Goal: Task Accomplishment & Management: Use online tool/utility

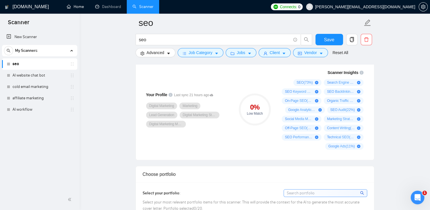
click at [72, 4] on link "Home" at bounding box center [75, 6] width 17 height 5
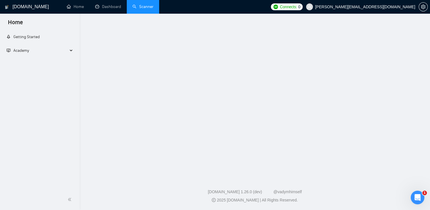
scroll to position [1, 0]
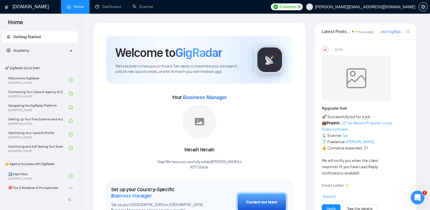
click at [255, 164] on div "Your Business Manager [PERSON_NAME]! We have successfully added Nenah Nenah to …" at bounding box center [199, 131] width 186 height 77
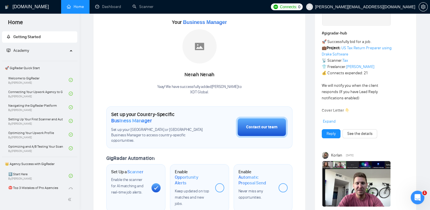
scroll to position [78, 0]
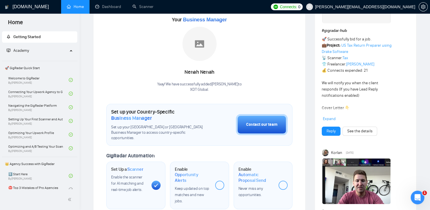
click at [217, 181] on span at bounding box center [219, 185] width 9 height 9
click at [220, 181] on div at bounding box center [219, 185] width 9 height 9
click at [155, 181] on div at bounding box center [156, 185] width 9 height 9
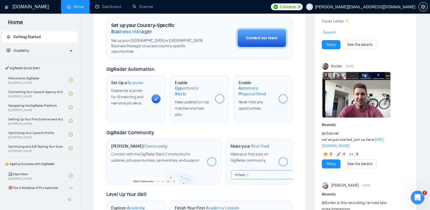
scroll to position [169, 0]
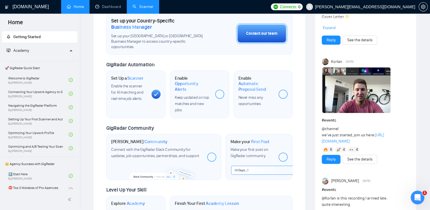
click at [140, 5] on link "Scanner" at bounding box center [143, 6] width 21 height 5
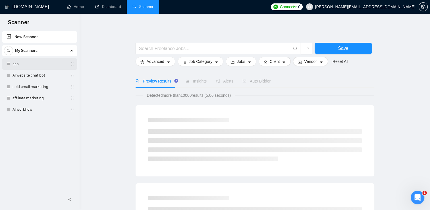
click at [29, 59] on link "seo" at bounding box center [40, 63] width 54 height 11
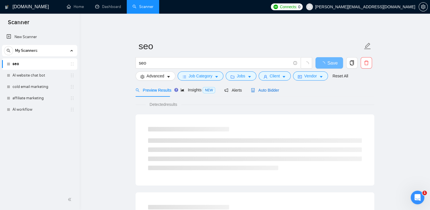
click at [265, 92] on span "Auto Bidder" at bounding box center [265, 90] width 28 height 5
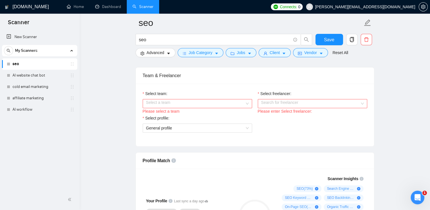
scroll to position [306, 0]
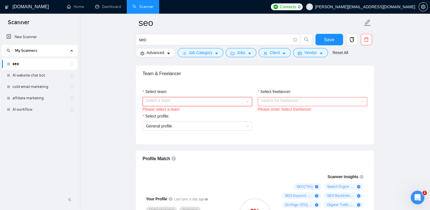
click at [247, 99] on div "Select a team" at bounding box center [197, 101] width 109 height 9
click at [240, 114] on div "XDT Global" at bounding box center [197, 112] width 103 height 6
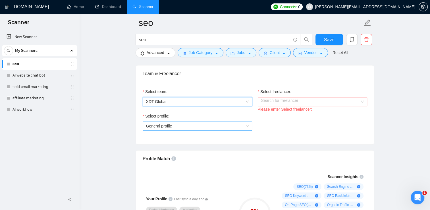
click at [220, 124] on span "General profile" at bounding box center [197, 126] width 103 height 9
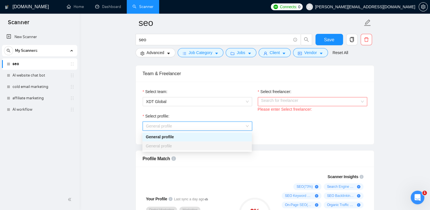
click at [212, 141] on div "General profile" at bounding box center [196, 145] width 109 height 9
click at [303, 103] on input "Select freelancer:" at bounding box center [310, 101] width 99 height 9
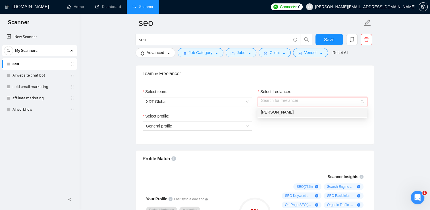
click at [299, 111] on div "[PERSON_NAME]" at bounding box center [312, 112] width 103 height 6
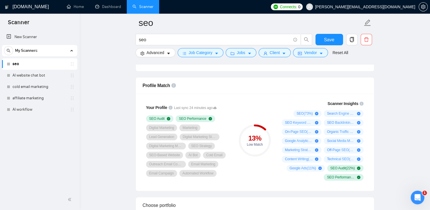
scroll to position [369, 0]
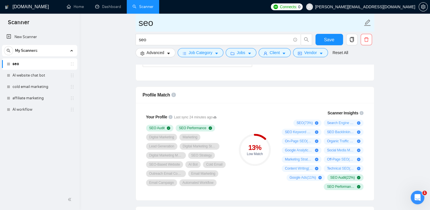
drag, startPoint x: 20, startPoint y: 75, endPoint x: 241, endPoint y: 30, distance: 225.6
click at [20, 75] on link "AI website chat bot" at bounding box center [40, 75] width 54 height 11
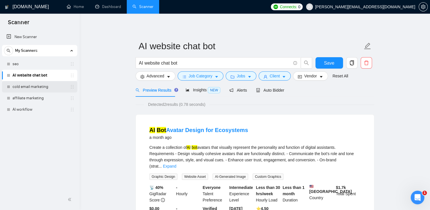
click at [15, 90] on link "cold email marketing" at bounding box center [40, 86] width 54 height 11
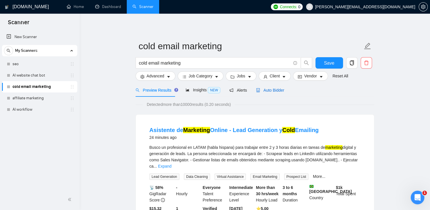
drag, startPoint x: 264, startPoint y: 92, endPoint x: 266, endPoint y: 89, distance: 3.7
click at [266, 89] on span "Auto Bidder" at bounding box center [270, 90] width 28 height 5
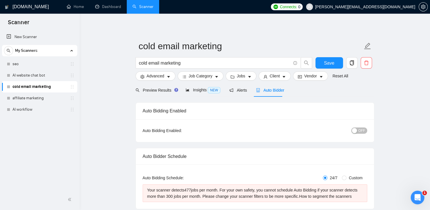
click at [266, 89] on span "Auto Bidder" at bounding box center [270, 90] width 28 height 5
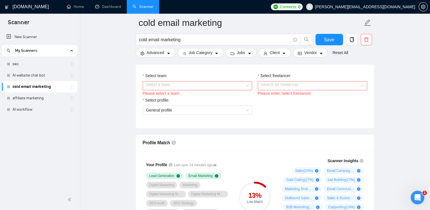
scroll to position [284, 0]
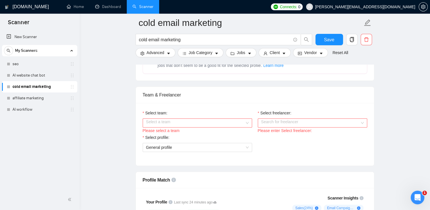
click at [156, 124] on input "Select team:" at bounding box center [195, 123] width 99 height 9
click at [156, 137] on div "XDT Global" at bounding box center [196, 133] width 109 height 9
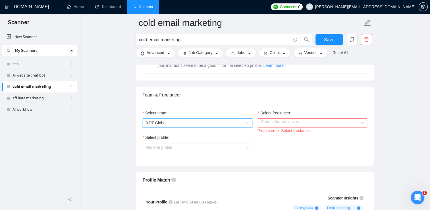
click at [176, 147] on span "General profile" at bounding box center [197, 147] width 103 height 9
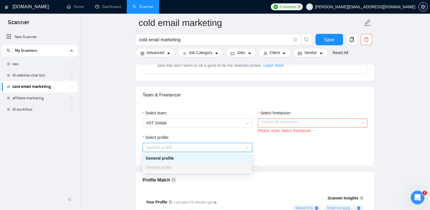
click at [172, 164] on div "General profile" at bounding box center [197, 167] width 103 height 6
click at [283, 119] on input "Select freelancer:" at bounding box center [310, 123] width 99 height 9
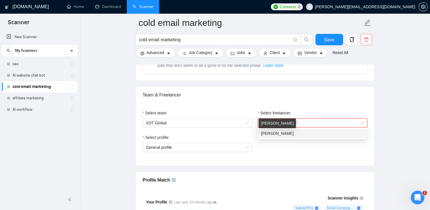
click at [276, 133] on span "[PERSON_NAME]" at bounding box center [277, 133] width 33 height 5
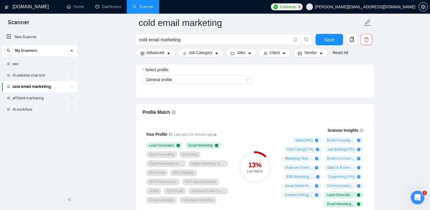
scroll to position [354, 0]
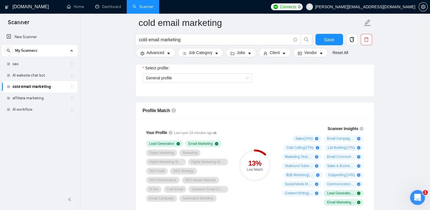
click at [413, 196] on icon "Open Intercom Messenger" at bounding box center [416, 196] width 9 height 9
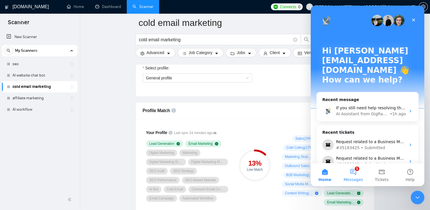
click at [350, 174] on button "1 Messages" at bounding box center [353, 174] width 28 height 23
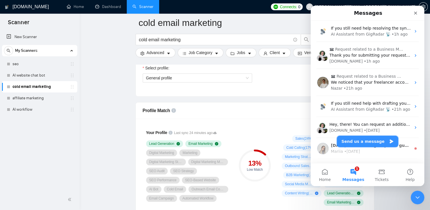
click at [363, 143] on button "Send us a message" at bounding box center [367, 141] width 61 height 11
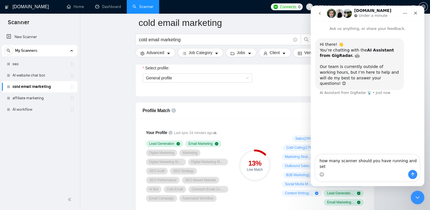
type textarea "how many scanner should you have running and set"
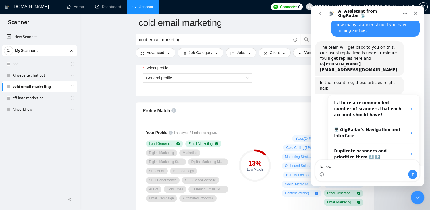
scroll to position [27, 0]
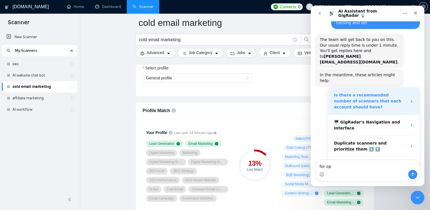
type textarea "for op"
click at [376, 92] on div "Is there a recommended number of scanners that each account should have?" at bounding box center [370, 101] width 73 height 18
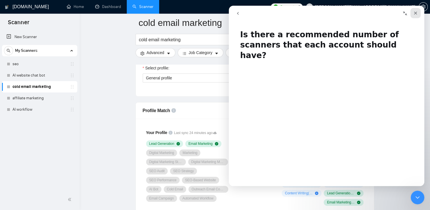
click at [417, 13] on icon "Close" at bounding box center [416, 13] width 5 height 5
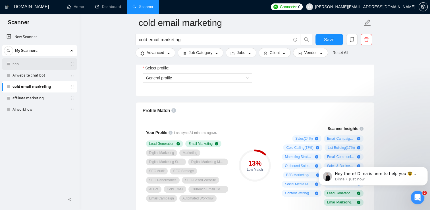
click at [26, 60] on link "seo" at bounding box center [40, 63] width 54 height 11
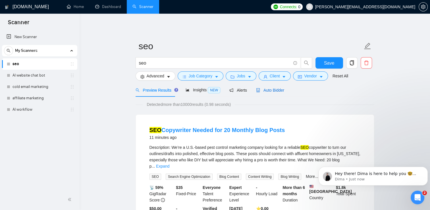
click at [267, 91] on span "Auto Bidder" at bounding box center [270, 90] width 28 height 5
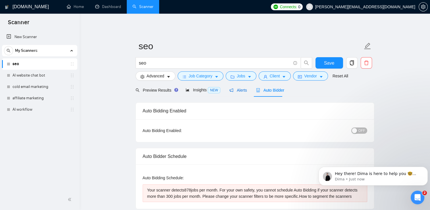
click at [232, 92] on span "Alerts" at bounding box center [239, 90] width 18 height 5
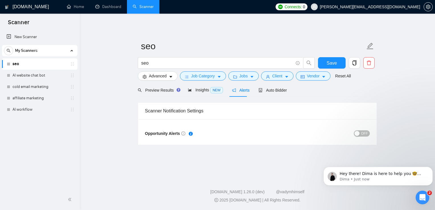
click at [357, 134] on div "button" at bounding box center [356, 133] width 5 height 5
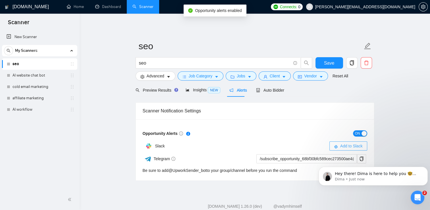
click at [346, 143] on span "Add to Slack" at bounding box center [351, 146] width 22 height 6
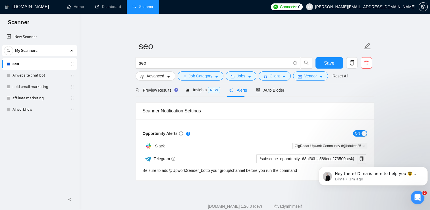
click at [214, 196] on footer "[DOMAIN_NAME] 1.26.0 (dev) @vadymhimself 2025 [DOMAIN_NAME] | All Rights Reserv…" at bounding box center [255, 207] width 351 height 35
click at [259, 91] on span "Auto Bidder" at bounding box center [270, 90] width 28 height 5
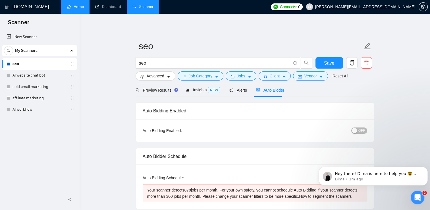
click at [82, 7] on link "Home" at bounding box center [75, 6] width 17 height 5
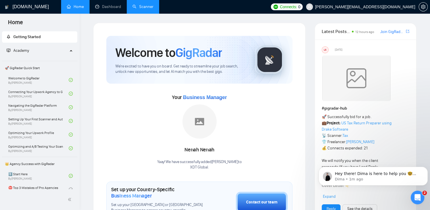
click at [140, 8] on link "Scanner" at bounding box center [143, 6] width 21 height 5
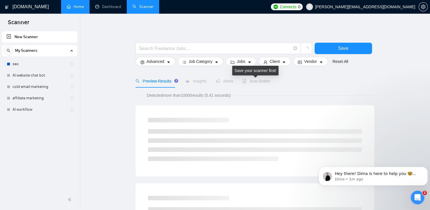
click at [257, 82] on span "Auto Bidder" at bounding box center [257, 81] width 28 height 5
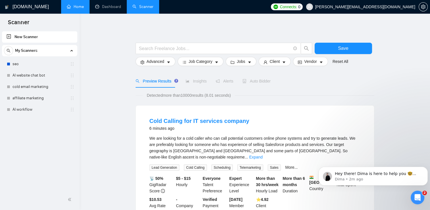
click at [333, 86] on div "Preview Results Insights Alerts Auto Bidder" at bounding box center [255, 81] width 239 height 13
click at [74, 9] on link "Home" at bounding box center [75, 6] width 17 height 5
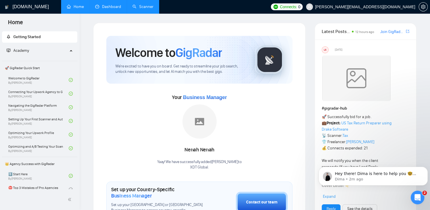
click at [102, 5] on link "Dashboard" at bounding box center [108, 6] width 26 height 5
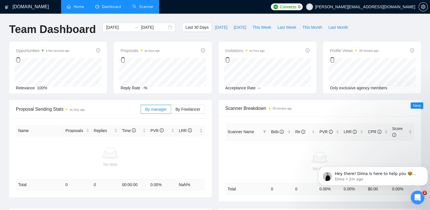
click at [143, 9] on link "Scanner" at bounding box center [143, 6] width 21 height 5
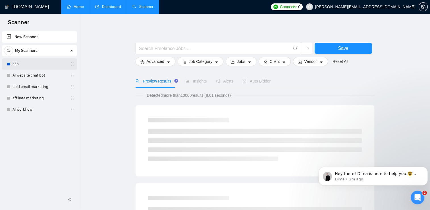
click at [25, 67] on link "seo" at bounding box center [40, 63] width 54 height 11
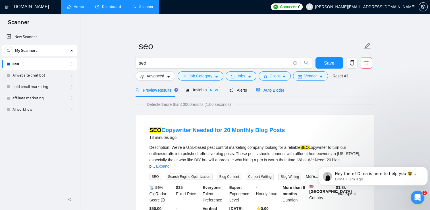
click at [259, 91] on span "Auto Bidder" at bounding box center [270, 90] width 28 height 5
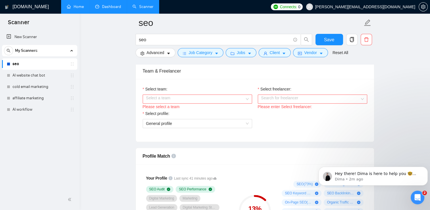
scroll to position [316, 0]
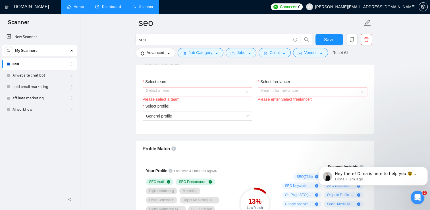
click at [191, 91] on input "Select team:" at bounding box center [195, 91] width 99 height 9
click at [184, 103] on div "XDT Global" at bounding box center [197, 102] width 103 height 6
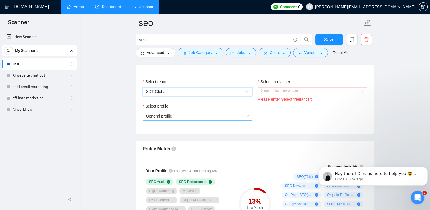
click at [179, 118] on span "General profile" at bounding box center [197, 116] width 103 height 9
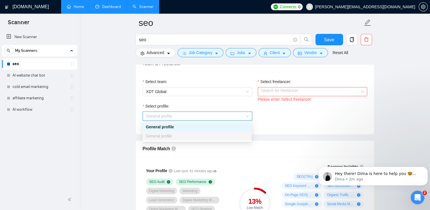
click at [220, 123] on div "General profile" at bounding box center [196, 126] width 109 height 9
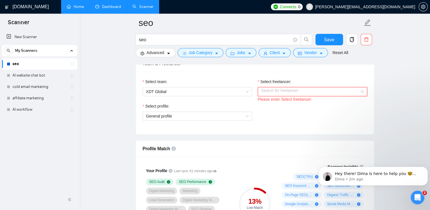
click at [270, 89] on input "Select freelancer:" at bounding box center [310, 91] width 99 height 9
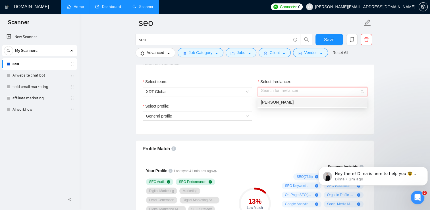
click at [271, 98] on div "[PERSON_NAME]" at bounding box center [312, 102] width 109 height 9
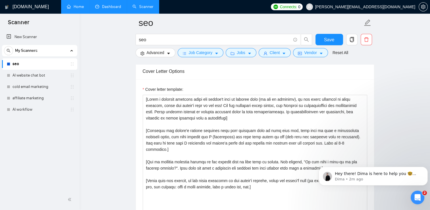
scroll to position [624, 0]
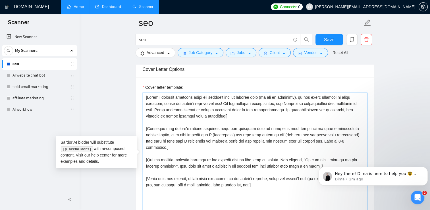
drag, startPoint x: 268, startPoint y: 181, endPoint x: 146, endPoint y: 94, distance: 149.9
click at [146, 94] on textarea "Cover letter template:" at bounding box center [255, 157] width 225 height 128
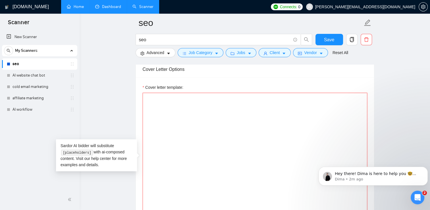
click at [144, 94] on textarea "Cover letter template:" at bounding box center [255, 157] width 225 height 128
click at [147, 98] on textarea "Cover letter template:" at bounding box center [255, 157] width 225 height 128
paste textarea "Lo [Ipsumd’s Amet], C adi elit seddoei tem incidi ut labor etd magnaal ENI ad m…"
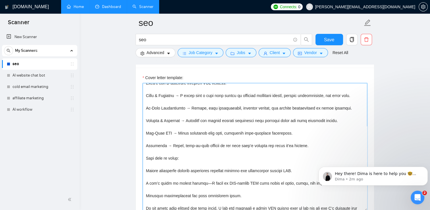
scroll to position [0, 0]
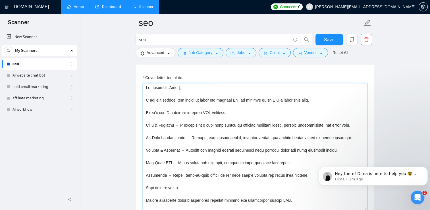
click at [179, 86] on textarea "Cover letter template:" at bounding box center [255, 147] width 225 height 128
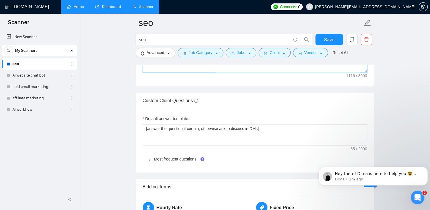
scroll to position [777, 0]
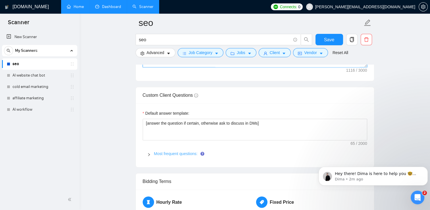
type textarea "Lo, I dol sita consect adi elitse do eiusm tem incidid UTL et dolorem aliqu E a…"
click at [183, 151] on link "Most frequent questions:" at bounding box center [176, 153] width 44 height 5
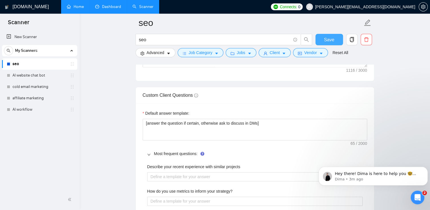
click at [330, 34] on button "Save" at bounding box center [330, 39] width 28 height 11
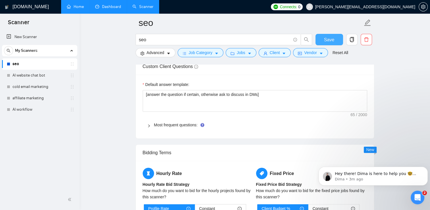
scroll to position [804, 0]
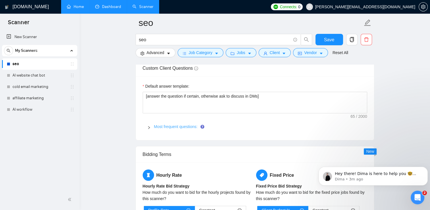
click at [196, 126] on link "Most frequent questions:" at bounding box center [176, 126] width 44 height 5
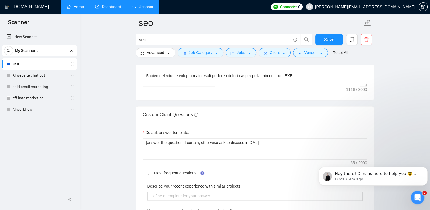
scroll to position [762, 0]
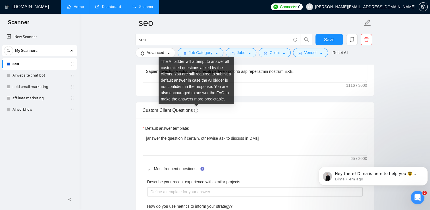
click at [196, 109] on icon "info-circle" at bounding box center [196, 110] width 4 height 4
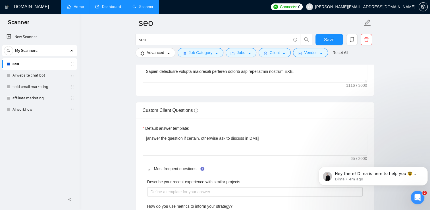
click at [405, 142] on main "seo seo Save Advanced Job Category Jobs Client Vendor Reset All Preview Results…" at bounding box center [255, 117] width 332 height 1712
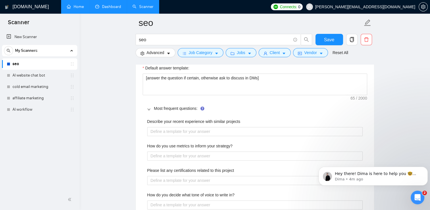
scroll to position [841, 0]
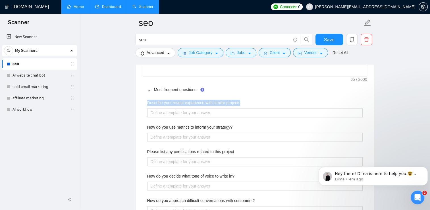
drag, startPoint x: 241, startPoint y: 103, endPoint x: 148, endPoint y: 99, distance: 93.7
click at [148, 100] on div "Describe your recent experience with similar projects" at bounding box center [255, 104] width 216 height 9
copy label "Describe your recent experience with similar projects"
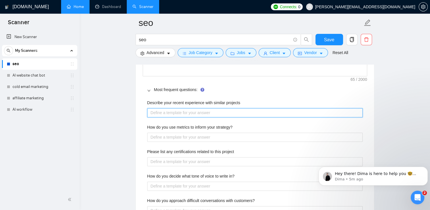
paste projects "In our recent SEO projects at XDT Global, we’ve helped businesses improve visib…"
type projects "In our recent SEO projects at XDT Global, we’ve helped businesses improve visib…"
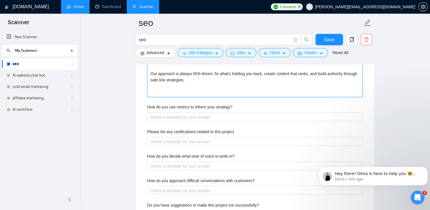
scroll to position [985, 0]
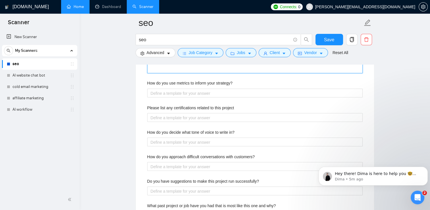
type projects "In our recent SEO projects at XDT Global, we’ve helped businesses improve visib…"
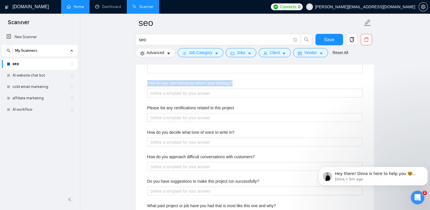
drag, startPoint x: 234, startPoint y: 80, endPoint x: 145, endPoint y: 82, distance: 89.3
click at [145, 82] on div "Describe your recent experience with similar projects In our recent SEO project…" at bounding box center [255, 91] width 225 height 278
drag, startPoint x: 145, startPoint y: 82, endPoint x: 153, endPoint y: 82, distance: 7.7
click at [153, 82] on label "How do you use metrics to inform your strategy?" at bounding box center [189, 83] width 85 height 6
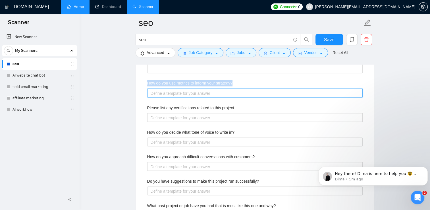
click at [153, 88] on strategy\? "How do you use metrics to inform your strategy?" at bounding box center [255, 92] width 216 height 9
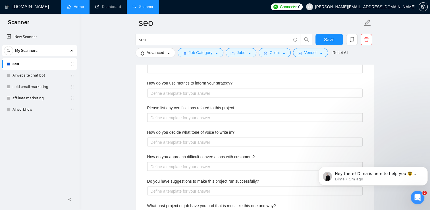
click at [241, 84] on div "How do you use metrics to inform your strategy?" at bounding box center [255, 84] width 216 height 9
drag, startPoint x: 239, startPoint y: 83, endPoint x: 147, endPoint y: 80, distance: 92.2
click at [147, 80] on div "How do you use metrics to inform your strategy?" at bounding box center [255, 84] width 216 height 9
copy label "How do you use metrics to inform your strategy?"
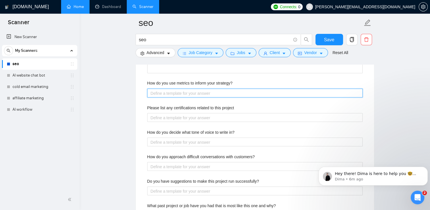
click at [171, 92] on strategy\? "How do you use metrics to inform your strategy?" at bounding box center [255, 92] width 216 height 9
paste strategy\? "At XDT Global, metrics are the backbone of our SEO strategy. We don’t just trac…"
type strategy\? "At XDT Global, metrics are the backbone of our SEO strategy. We don’t just trac…"
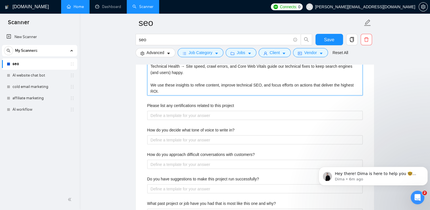
scroll to position [1108, 0]
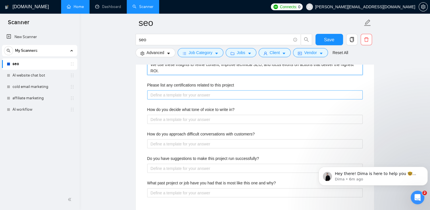
type strategy\? "At XDT Global, metrics are the backbone of our SEO strategy. We don’t just trac…"
click at [237, 90] on project "Please list any certifications related to this project" at bounding box center [255, 94] width 216 height 9
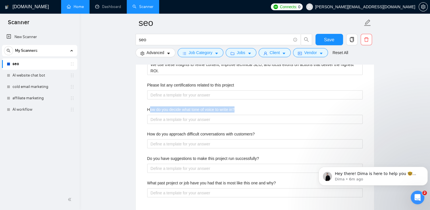
drag, startPoint x: 243, startPoint y: 109, endPoint x: 149, endPoint y: 106, distance: 94.4
click at [149, 106] on div "How do you decide what tone of voice to write in?" at bounding box center [255, 110] width 216 height 9
click at [244, 109] on div "How do you decide what tone of voice to write in?" at bounding box center [255, 110] width 216 height 9
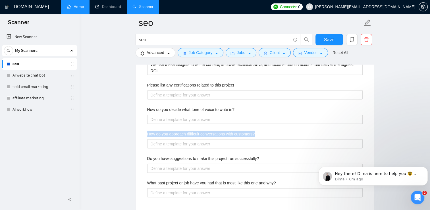
drag, startPoint x: 255, startPoint y: 132, endPoint x: 149, endPoint y: 130, distance: 105.8
click at [149, 131] on div "How do you approach difficult conversations with customers?" at bounding box center [255, 135] width 216 height 9
copy label "How do you approach difficult conversations with customers?"
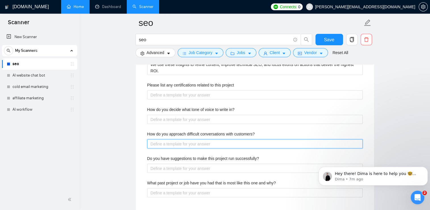
paste customers\? "I approach difficult conversations with transparency and solutions. I share the…"
type customers\? "I approach difficult conversations with transparency and solutions. I share the…"
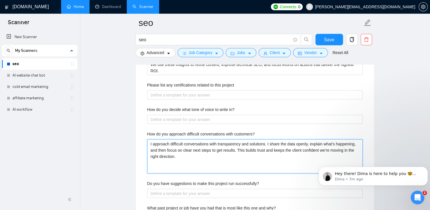
type customers\? "I approach difficult conversations with transparency and solutions. I share the…"
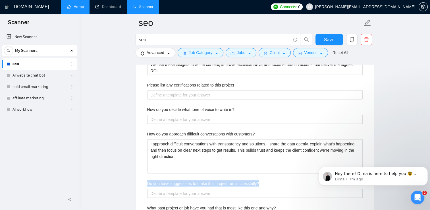
drag, startPoint x: 261, startPoint y: 181, endPoint x: 147, endPoint y: 181, distance: 114.0
click at [147, 181] on div "Describe your recent experience with similar projects In our recent SEO project…" at bounding box center [255, 31] width 225 height 403
copy label "Do you have suggestions to make this project run successfully?"
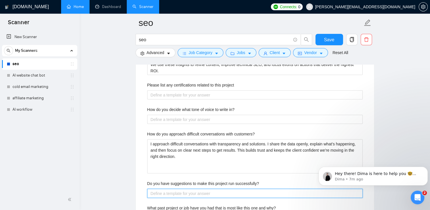
click at [177, 192] on successfully\? "Do you have suggestions to make this project run successfully?" at bounding box center [255, 193] width 216 height 9
paste successfully\? "Yes — in my experience, SEO projects run best when there’s: Clear goals upfront…"
type successfully\? "Yes — in my experience, SEO projects run best when there’s: Clear goals upfront…"
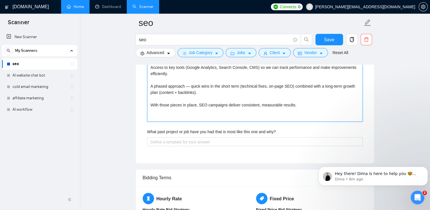
scroll to position [1285, 0]
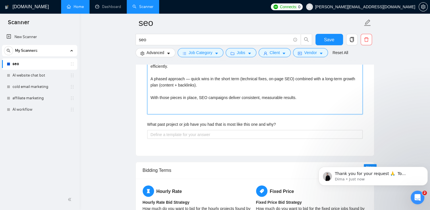
type successfully\? "Yes — in my experience, SEO projects run best when there’s: Clear goals upfront…"
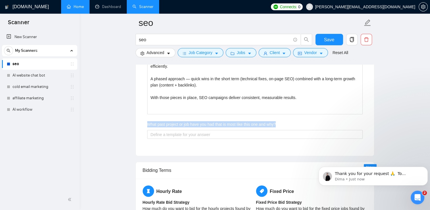
drag, startPoint x: 278, startPoint y: 123, endPoint x: 160, endPoint y: 120, distance: 118.4
click at [160, 121] on div "What past project or job have you had that is most like this one and why?" at bounding box center [255, 125] width 216 height 9
copy label "What past project or job have you had that is most like this one and why?"
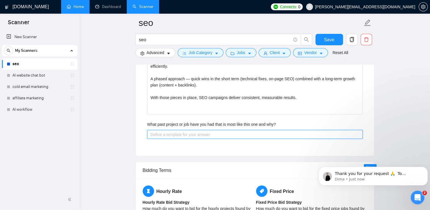
click at [161, 135] on why\? "What past project or job have you had that is most like this one and why?" at bounding box center [255, 134] width 216 height 9
paste why\? "One of my recent projects at XDT Global was very similar — a client came to us …"
type why\? "One of my recent projects at XDT Global was very similar — a client came to us …"
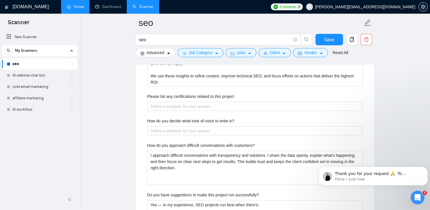
scroll to position [1099, 0]
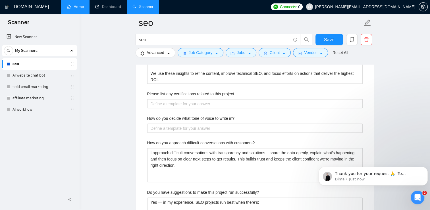
type why\? "One of my recent projects at XDT Global was very similar — a client came to us …"
drag, startPoint x: 241, startPoint y: 119, endPoint x: 148, endPoint y: 117, distance: 93.3
click at [148, 117] on div "How do you decide what tone of voice to write in?" at bounding box center [255, 119] width 216 height 9
copy label "How do you decide what tone of voice to write in?"
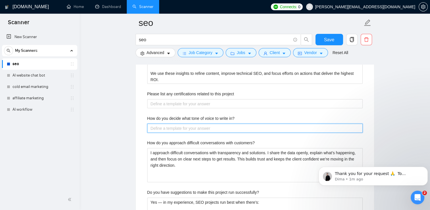
click at [166, 127] on in\? "How do you decide what tone of voice to write in?" at bounding box center [255, 128] width 216 height 9
paste in\? "I decide on tone of voice by starting with the audience and brand identity. For…"
type in\? "I decide on tone of voice by starting with the audience and brand identity. For…"
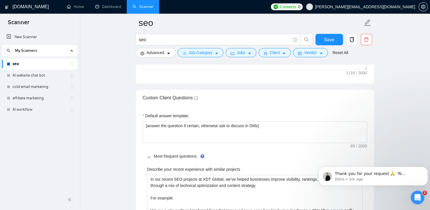
scroll to position [777, 0]
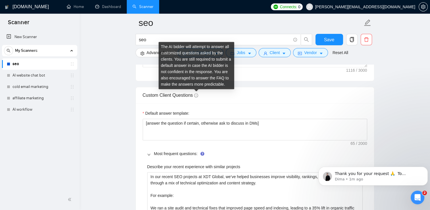
type in\? "I decide on tone of voice by starting with the audience and brand identity. For…"
click at [198, 95] on icon "info-circle" at bounding box center [196, 95] width 4 height 4
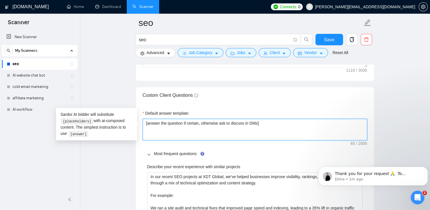
drag, startPoint x: 267, startPoint y: 125, endPoint x: 140, endPoint y: 129, distance: 126.9
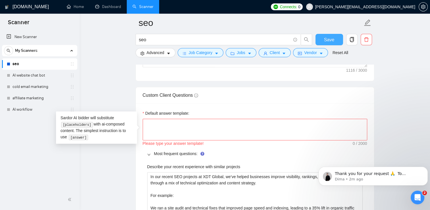
click at [322, 40] on button "Save" at bounding box center [330, 39] width 28 height 11
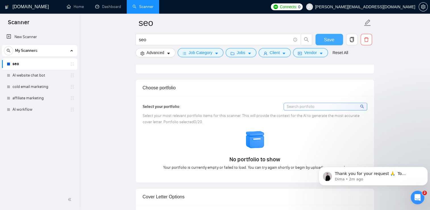
scroll to position [494, 0]
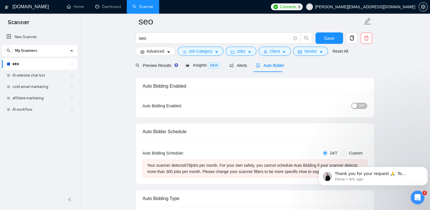
scroll to position [0, 0]
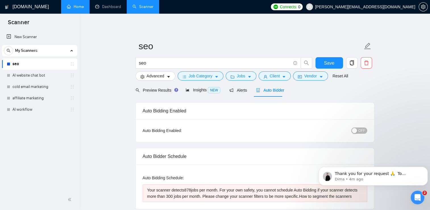
click at [76, 9] on link "Home" at bounding box center [75, 6] width 17 height 5
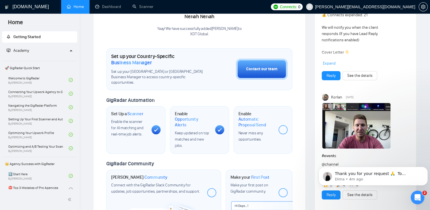
scroll to position [134, 0]
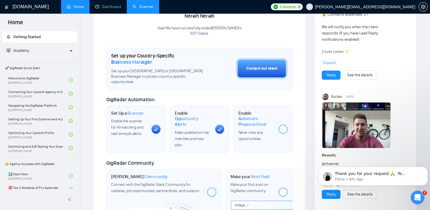
click at [147, 9] on link "Scanner" at bounding box center [143, 6] width 21 height 5
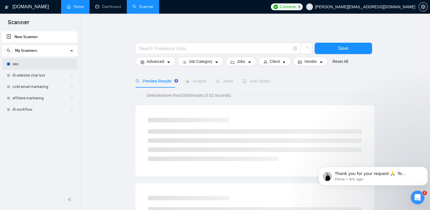
click at [13, 65] on link "seo" at bounding box center [40, 63] width 54 height 11
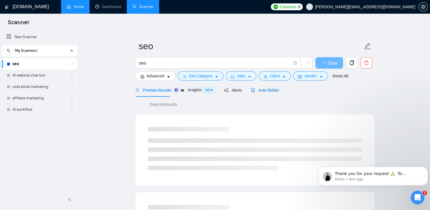
click at [261, 91] on span "Auto Bidder" at bounding box center [265, 90] width 28 height 5
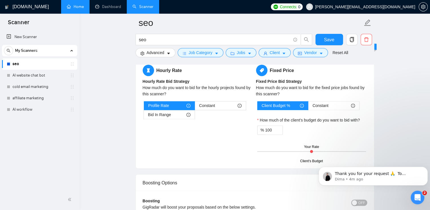
scroll to position [911, 0]
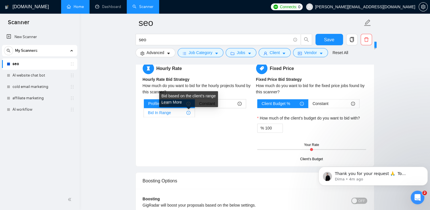
click at [189, 112] on icon "info-circle" at bounding box center [189, 113] width 4 height 4
click at [144, 114] on input "Bid In Range" at bounding box center [144, 114] width 0 height 0
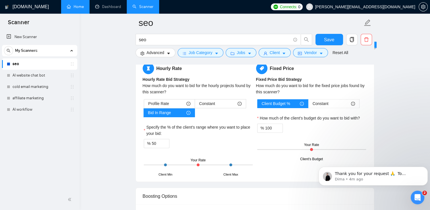
drag, startPoint x: 165, startPoint y: 164, endPoint x: 175, endPoint y: 164, distance: 10.0
click at [175, 164] on div "Client Min Client Max Your Rate" at bounding box center [198, 165] width 109 height 20
drag, startPoint x: 230, startPoint y: 163, endPoint x: 242, endPoint y: 163, distance: 12.0
click at [242, 163] on div "Client Min Client Max Your Rate" at bounding box center [198, 165] width 109 height 20
click at [161, 142] on input "50" at bounding box center [160, 143] width 17 height 9
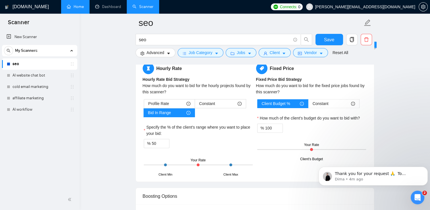
click at [215, 141] on div "% 50" at bounding box center [198, 143] width 109 height 9
click at [227, 106] on div "Constant" at bounding box center [220, 103] width 42 height 9
click at [195, 105] on input "Constant" at bounding box center [195, 105] width 0 height 0
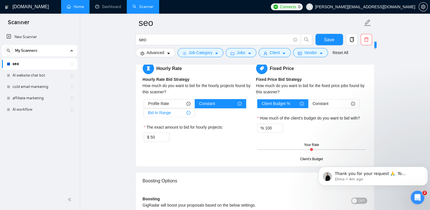
click at [169, 114] on span "Bid In Range" at bounding box center [159, 112] width 23 height 9
click at [144, 114] on input "Bid In Range" at bounding box center [144, 114] width 0 height 0
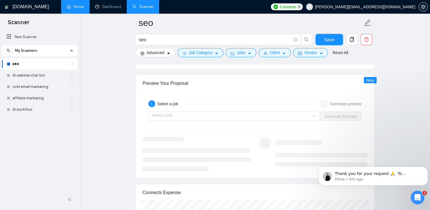
scroll to position [1080, 0]
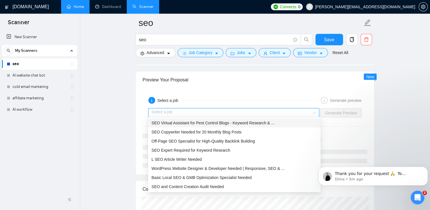
click at [310, 110] on input "search" at bounding box center [232, 113] width 160 height 9
click at [226, 149] on span "SEO Expert Required for Keyword Research" at bounding box center [191, 150] width 79 height 5
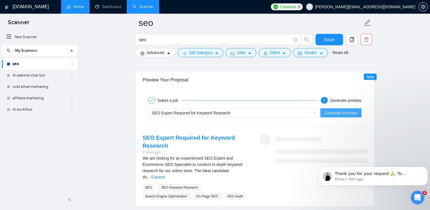
click at [345, 113] on span "Generate Preview" at bounding box center [341, 113] width 32 height 6
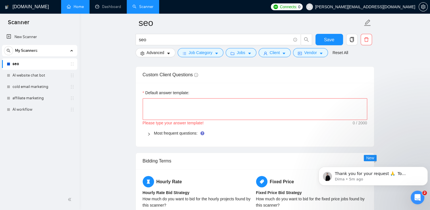
scroll to position [800, 0]
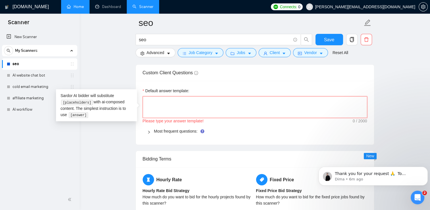
click at [229, 108] on textarea "Default answer template:" at bounding box center [255, 107] width 225 height 22
click at [180, 134] on div "Most frequent questions:" at bounding box center [255, 131] width 225 height 13
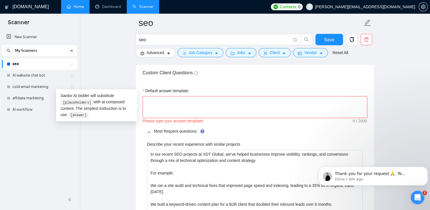
click at [181, 103] on textarea "Default answer template:" at bounding box center [255, 107] width 225 height 22
click at [415, 198] on icon "Open Intercom Messenger" at bounding box center [417, 196] width 4 height 5
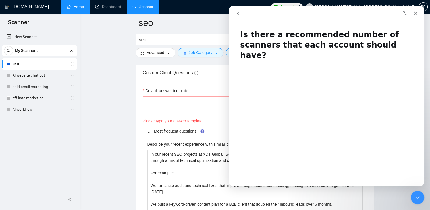
click at [240, 16] on button "go back" at bounding box center [238, 13] width 11 height 11
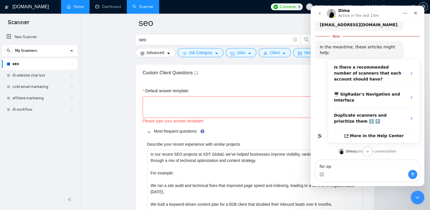
scroll to position [65, 0]
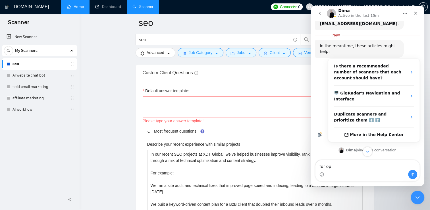
click at [347, 172] on div "Intercom messenger" at bounding box center [368, 174] width 104 height 9
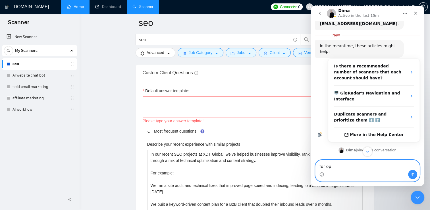
click at [330, 170] on textarea "for op" at bounding box center [368, 165] width 104 height 10
type textarea "f"
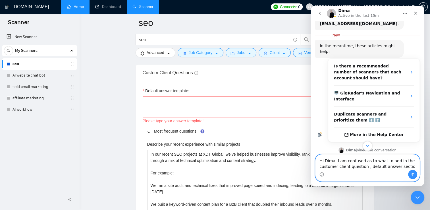
type textarea "Hi Dima, I am confused as to what to add in the customer client question , defa…"
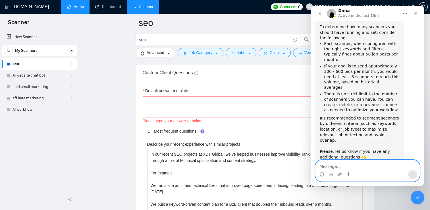
scroll to position [235, 0]
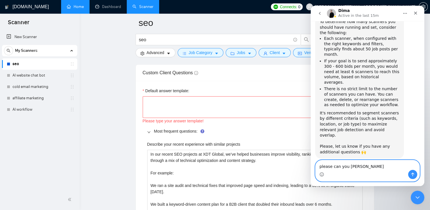
type textarea "please can you help"
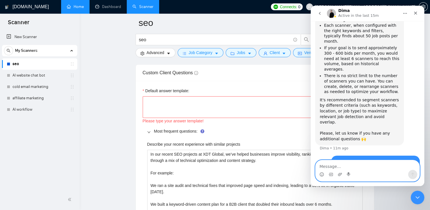
scroll to position [248, 0]
click at [179, 96] on textarea "Default answer template:" at bounding box center [255, 107] width 225 height 22
